Goal: Complete application form

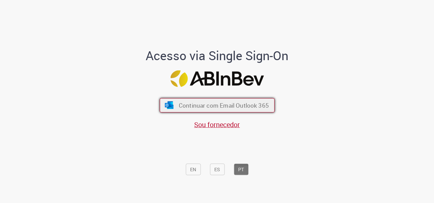
scroll to position [2, 0]
click at [209, 108] on span "Continuar com Email Outlook 365" at bounding box center [224, 105] width 90 height 8
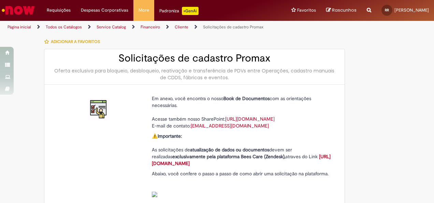
type input "**********"
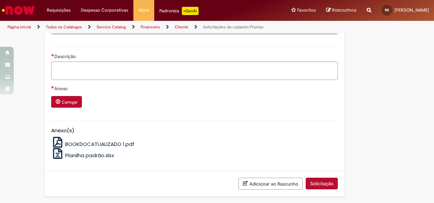
scroll to position [350, 0]
